Goal: Information Seeking & Learning: Learn about a topic

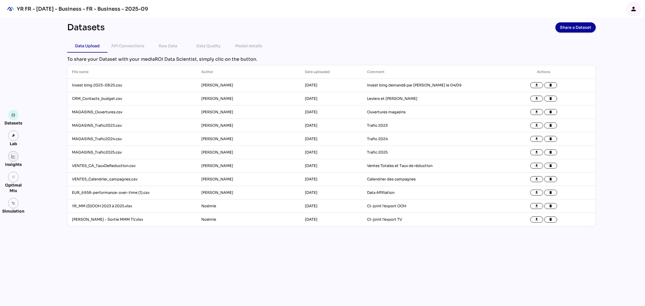
click at [13, 159] on link at bounding box center [13, 156] width 11 height 11
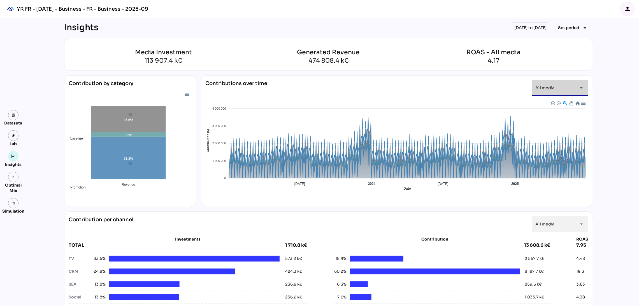
click at [584, 93] on div "arrow_drop_down" at bounding box center [580, 88] width 10 height 16
click at [562, 28] on span "Set period" at bounding box center [568, 27] width 21 height 7
click at [570, 90] on div "Custom Period" at bounding box center [570, 94] width 37 height 9
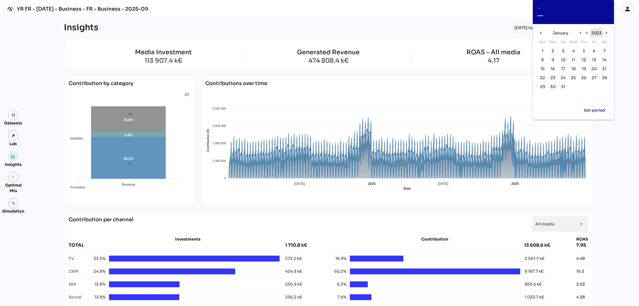
click at [594, 34] on span "2023" at bounding box center [596, 33] width 10 height 7
click at [590, 45] on span "2025" at bounding box center [590, 44] width 10 height 7
click at [559, 33] on span "January" at bounding box center [560, 33] width 16 height 7
click at [579, 55] on button "May" at bounding box center [573, 56] width 18 height 10
click at [555, 59] on span "5" at bounding box center [553, 60] width 6 height 6
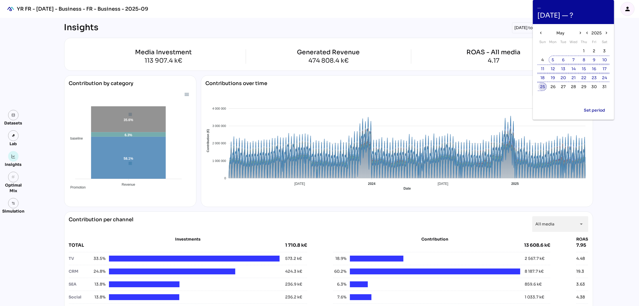
click at [541, 89] on span "25" at bounding box center [542, 87] width 5 height 6
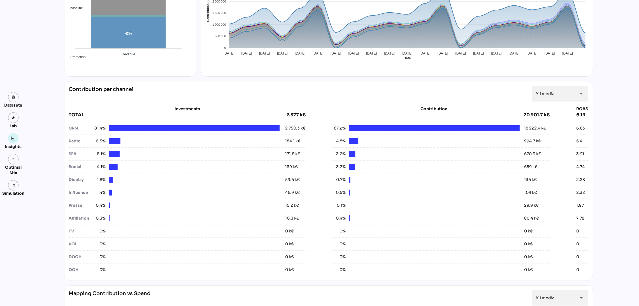
scroll to position [132, 0]
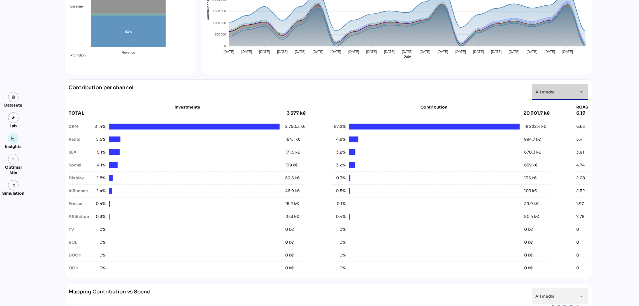
click at [570, 95] on div "All media *********" at bounding box center [555, 92] width 39 height 16
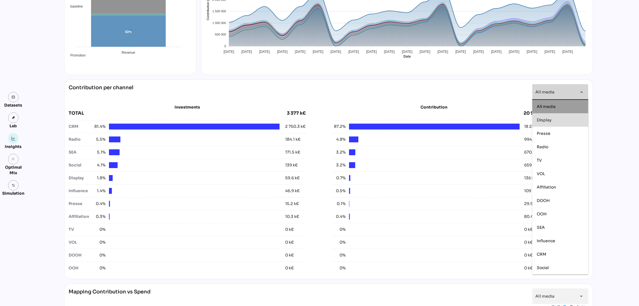
click at [564, 117] on div "Display" at bounding box center [560, 120] width 47 height 9
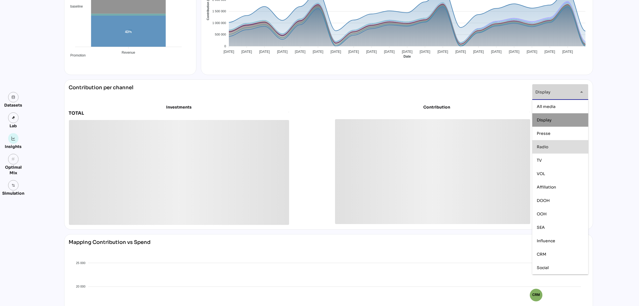
click at [556, 145] on div "Radio" at bounding box center [560, 147] width 47 height 5
click at [551, 163] on div "TV" at bounding box center [560, 160] width 47 height 9
click at [553, 176] on div "VOL" at bounding box center [560, 174] width 47 height 5
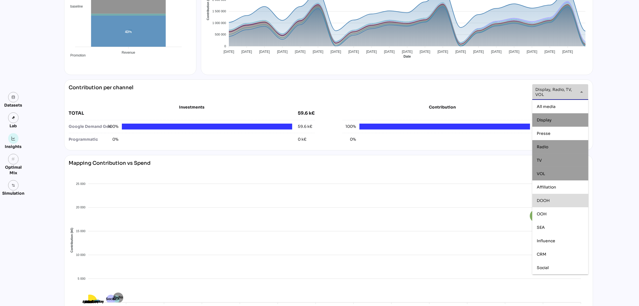
click at [557, 202] on div "DOOH" at bounding box center [560, 201] width 47 height 5
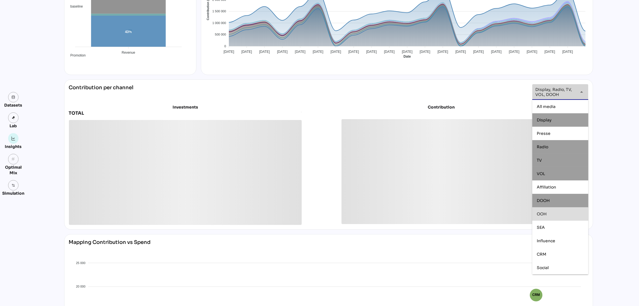
click at [558, 211] on div "OOH" at bounding box center [560, 214] width 47 height 9
click at [558, 264] on div "Social" at bounding box center [560, 268] width 47 height 9
type input "**********"
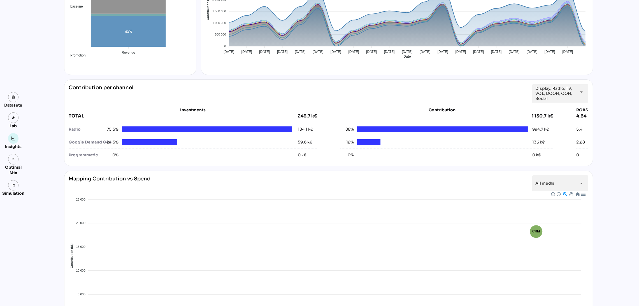
click at [607, 197] on div "Datasets Lab Insights grain Optimal Mix Simulation Insights [DATE] to [DATE] Se…" at bounding box center [319, 187] width 639 height 603
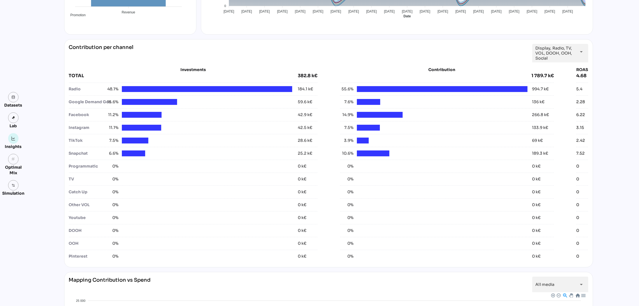
scroll to position [172, 0]
